Goal: Communication & Community: Answer question/provide support

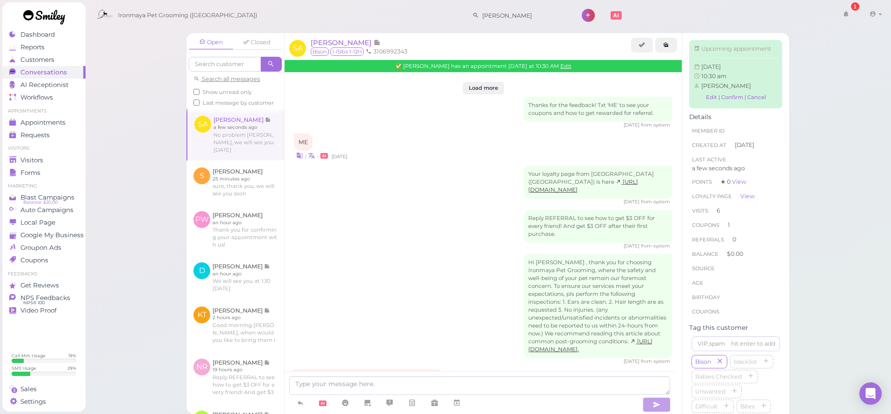
scroll to position [1724, 0]
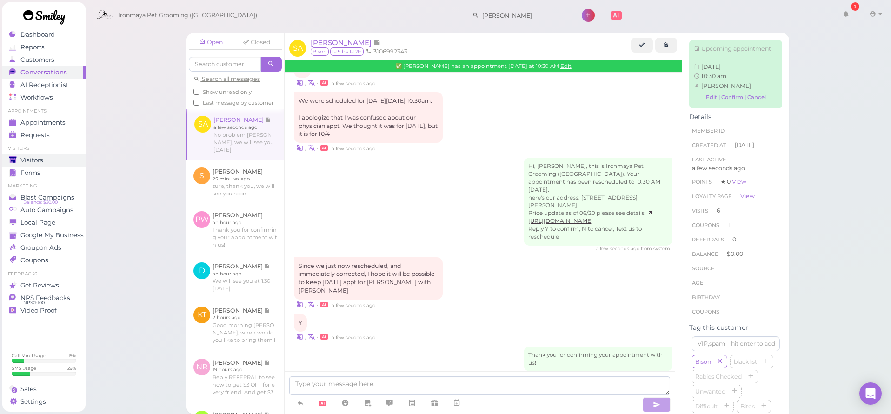
click at [42, 158] on span "Visitors" at bounding box center [31, 160] width 23 height 8
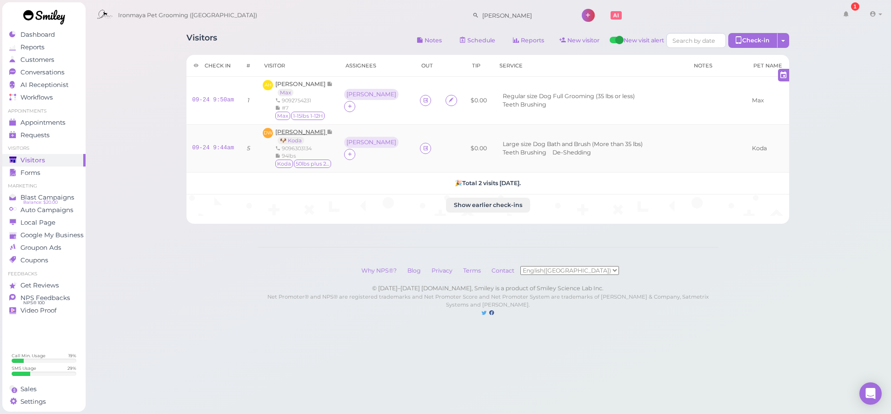
click at [305, 132] on span "[PERSON_NAME]" at bounding box center [301, 131] width 52 height 7
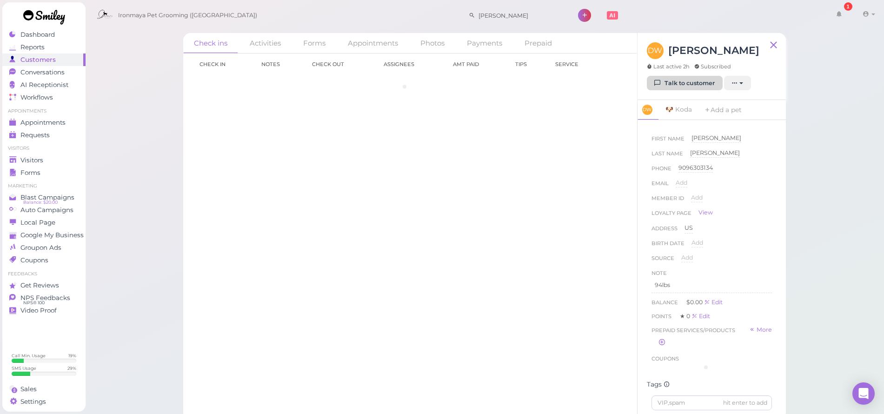
click at [680, 90] on link "Talk to customer" at bounding box center [685, 83] width 76 height 15
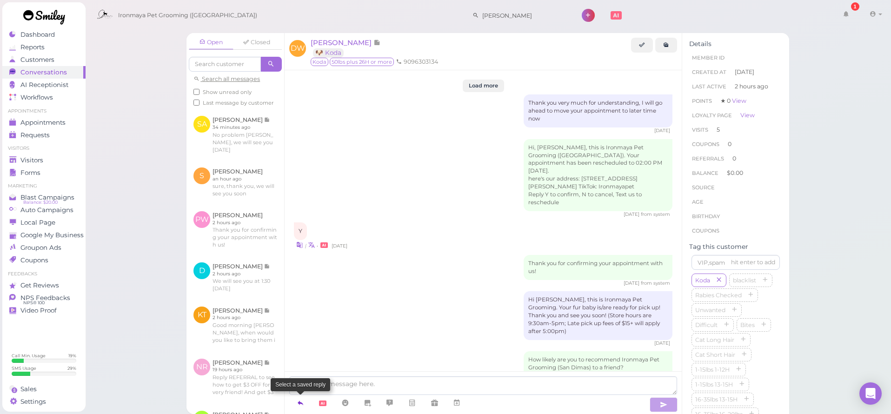
scroll to position [1504, 0]
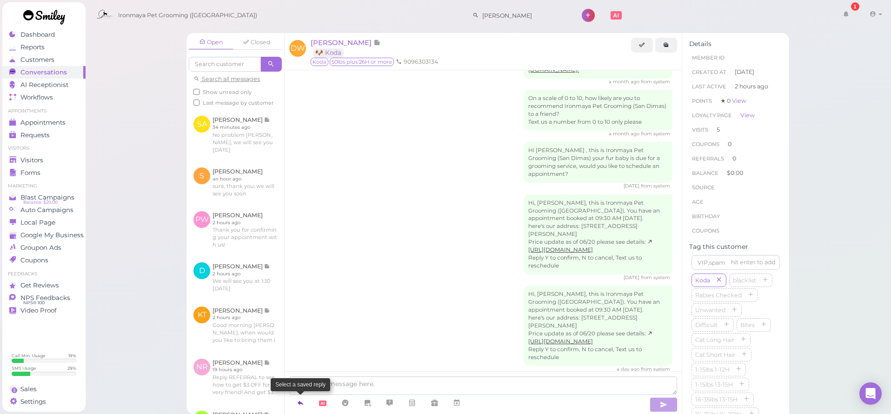
click at [300, 402] on icon at bounding box center [300, 402] width 7 height 9
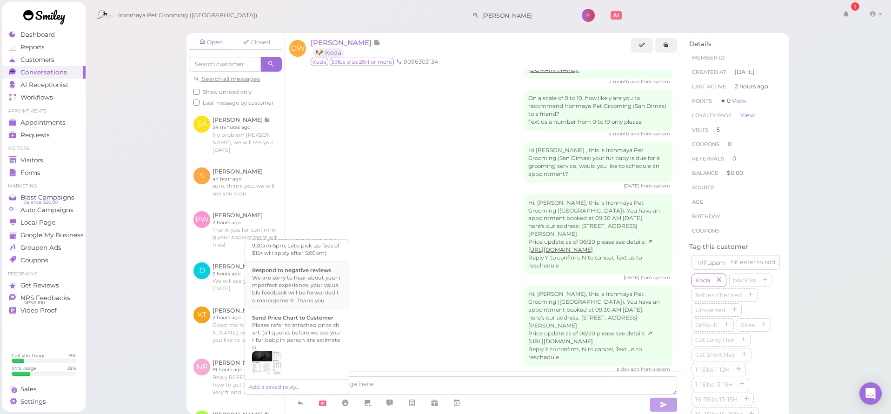
scroll to position [267, 0]
click at [316, 312] on div "Hi {{first_name}}, this is Ironmaya Pet Grooming. Your fur baby is/are ready fo…" at bounding box center [297, 289] width 90 height 45
type textarea "Hi {{first_name}}, this is Ironmaya Pet Grooming. Your fur baby is/are ready fo…"
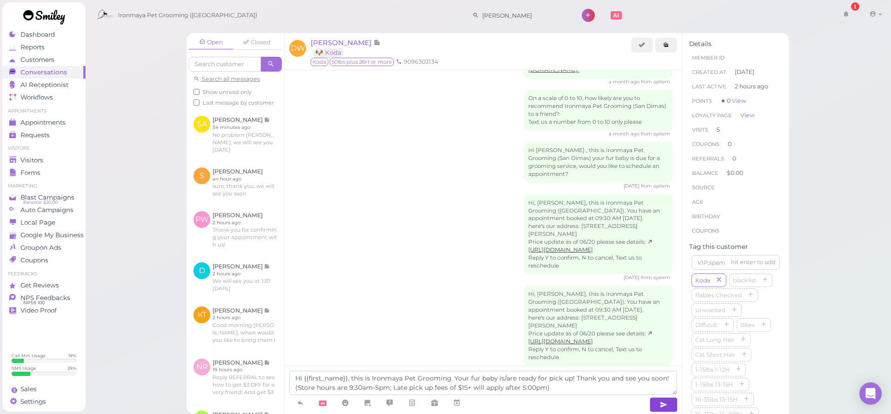
click at [661, 406] on icon "button" at bounding box center [663, 404] width 7 height 9
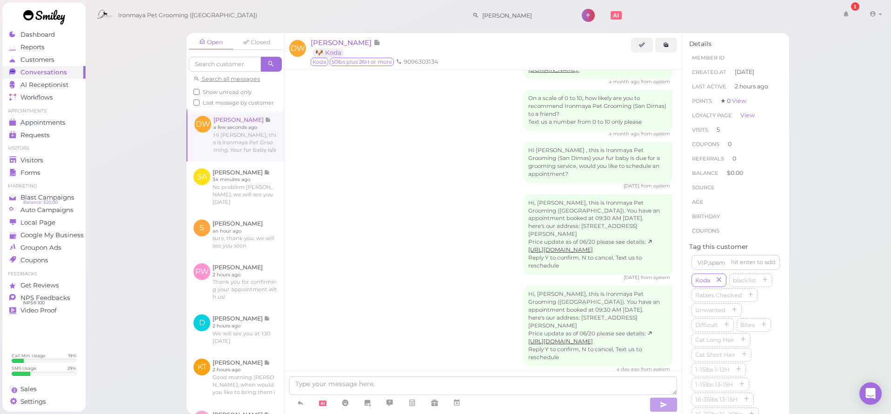
scroll to position [1548, 0]
